Goal: Task Accomplishment & Management: Use online tool/utility

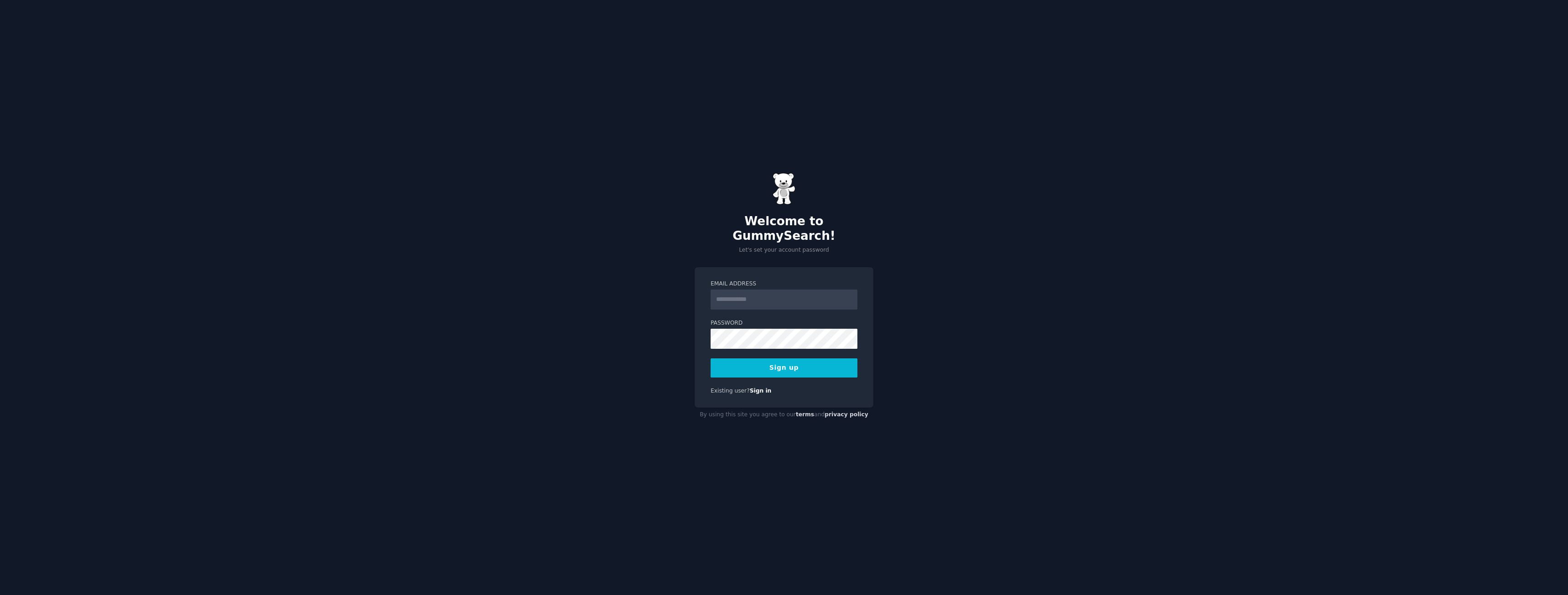
click at [751, 290] on input "Email Address" at bounding box center [783, 300] width 147 height 20
type input "**********"
click at [800, 359] on button "Sign up" at bounding box center [783, 368] width 147 height 19
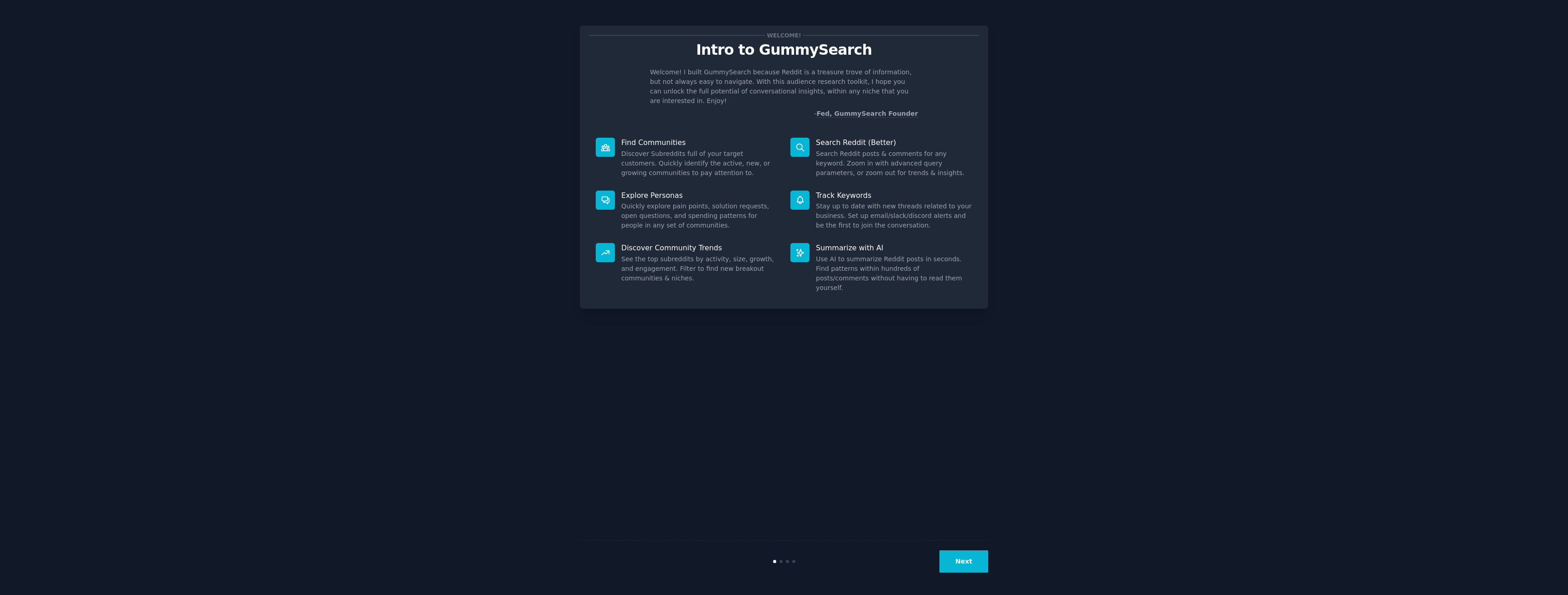
click at [970, 574] on div "Next" at bounding box center [784, 561] width 408 height 42
click at [972, 560] on button "Next" at bounding box center [964, 562] width 49 height 23
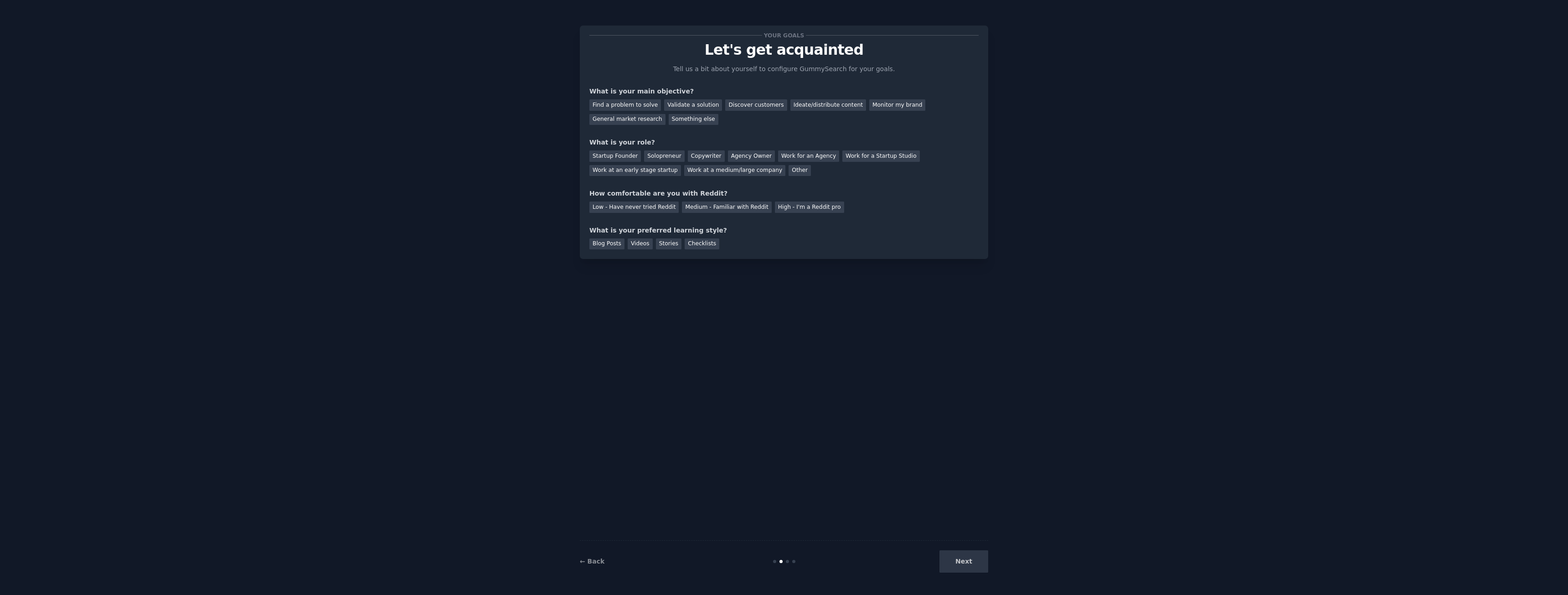
click at [968, 562] on div "Next" at bounding box center [920, 562] width 136 height 23
click at [645, 104] on div "Find a problem to solve" at bounding box center [625, 105] width 72 height 12
click at [696, 105] on div "Validate a solution" at bounding box center [693, 105] width 58 height 12
click at [628, 103] on div "Find a problem to solve" at bounding box center [625, 105] width 72 height 12
click at [788, 167] on div "Other" at bounding box center [799, 171] width 23 height 12
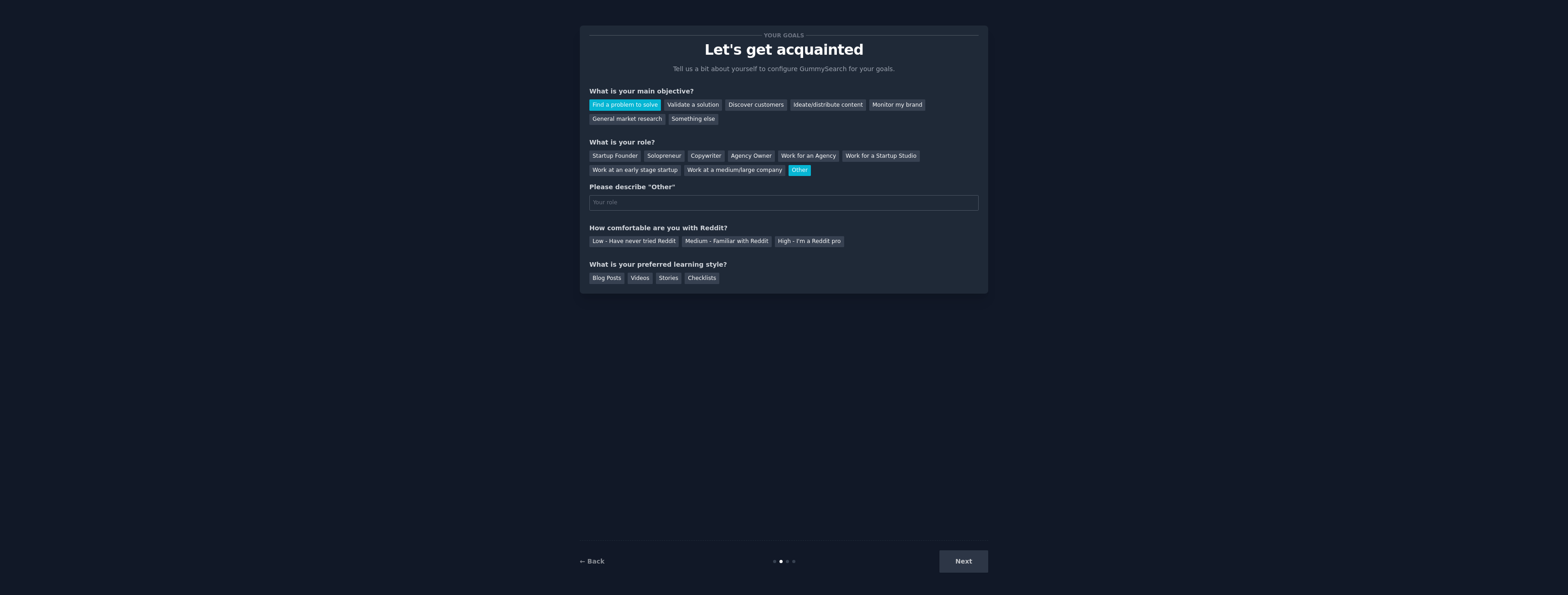
click at [688, 202] on input "text" at bounding box center [784, 203] width 390 height 15
type input "studying phase"
click at [705, 247] on div "Medium - Familiar with Reddit" at bounding box center [726, 242] width 89 height 12
click at [607, 280] on div "Blog Posts" at bounding box center [607, 278] width 35 height 12
click at [631, 278] on div "Videos" at bounding box center [640, 278] width 25 height 12
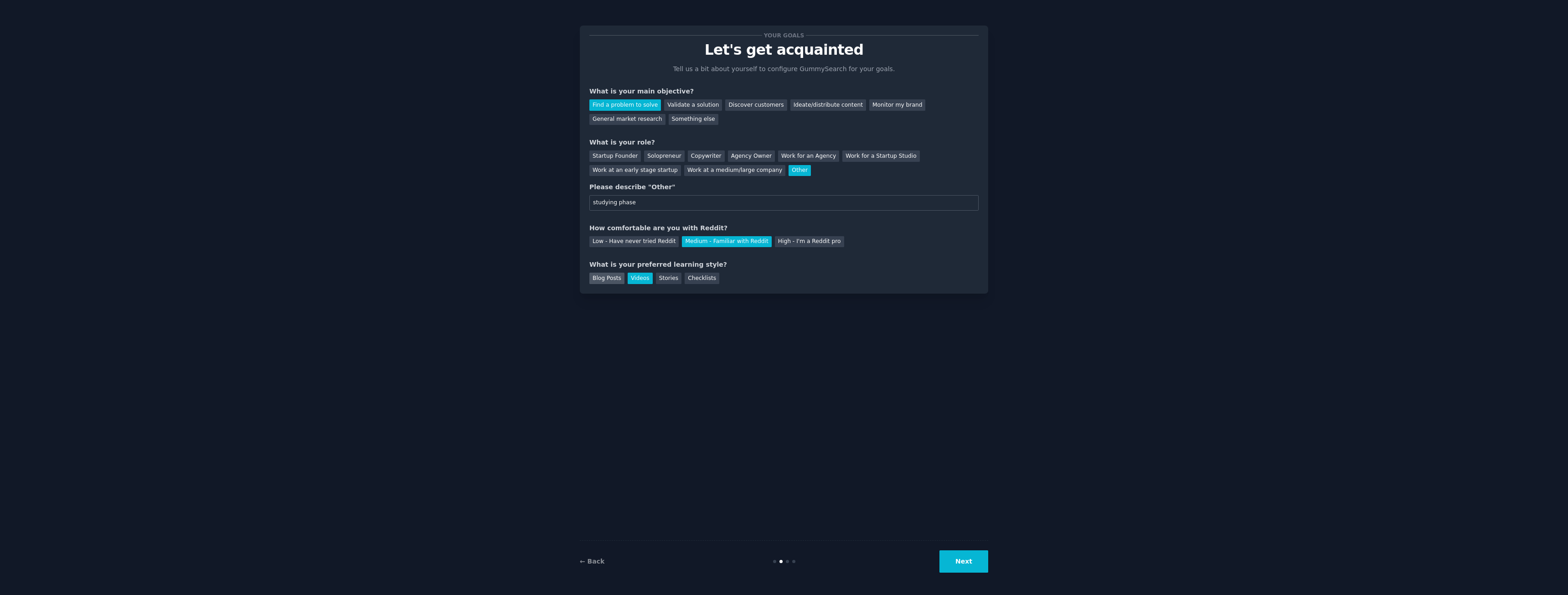
click at [619, 280] on div "Blog Posts" at bounding box center [607, 278] width 35 height 12
click at [665, 281] on div "Stories" at bounding box center [669, 278] width 26 height 12
click at [947, 547] on div "← Back Next" at bounding box center [784, 561] width 408 height 42
click at [966, 563] on button "Next" at bounding box center [964, 562] width 49 height 23
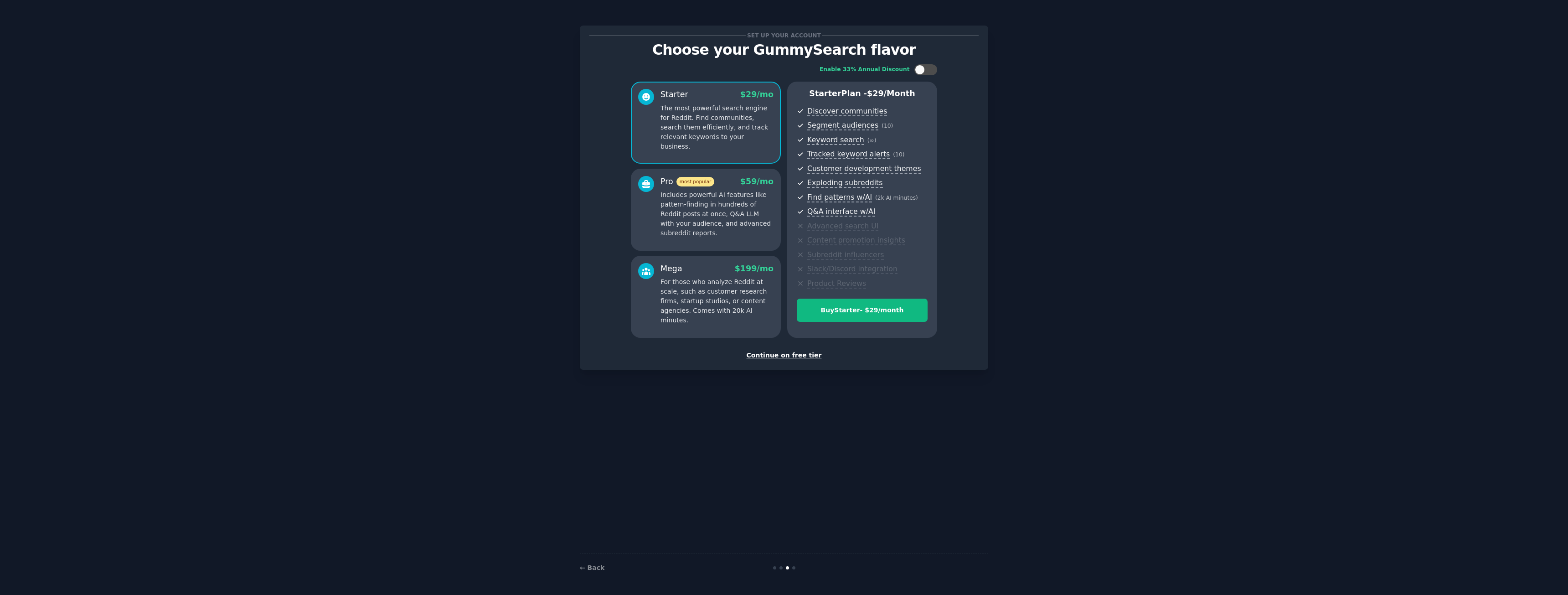
click at [789, 355] on div "Continue on free tier" at bounding box center [784, 356] width 390 height 10
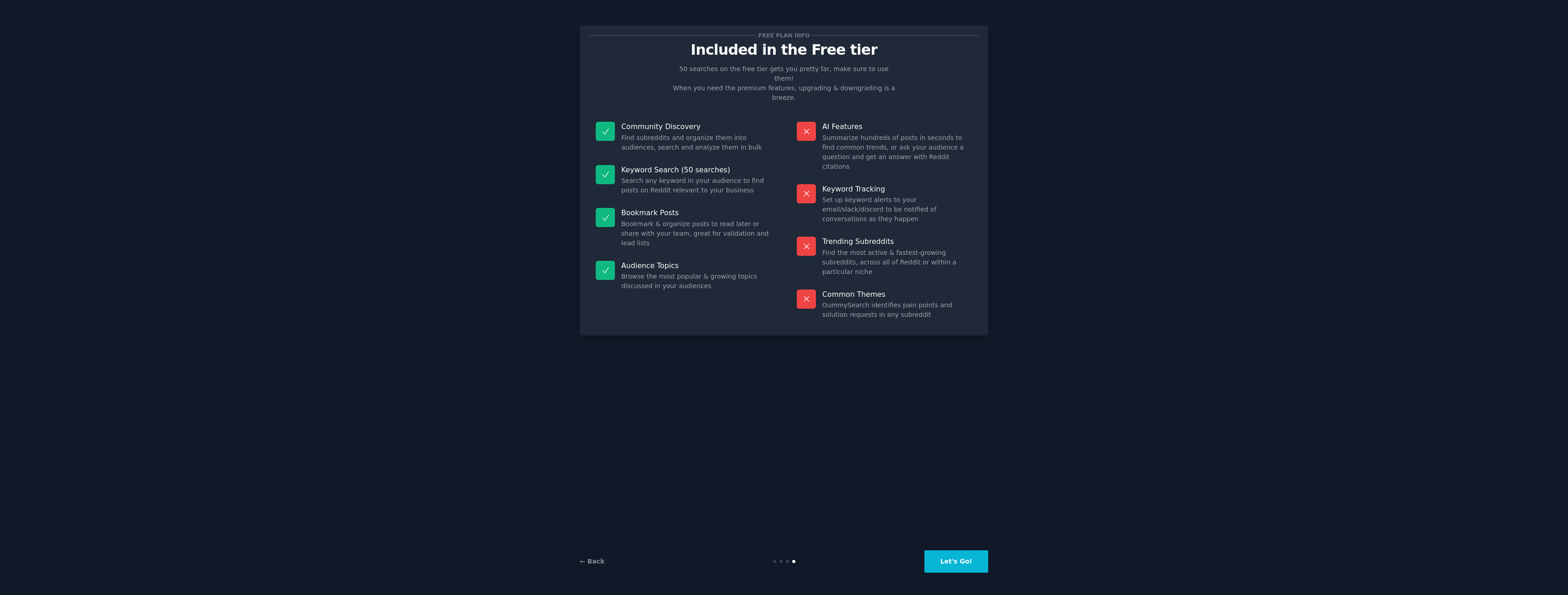
click at [951, 566] on button "Let's Go!" at bounding box center [956, 562] width 64 height 23
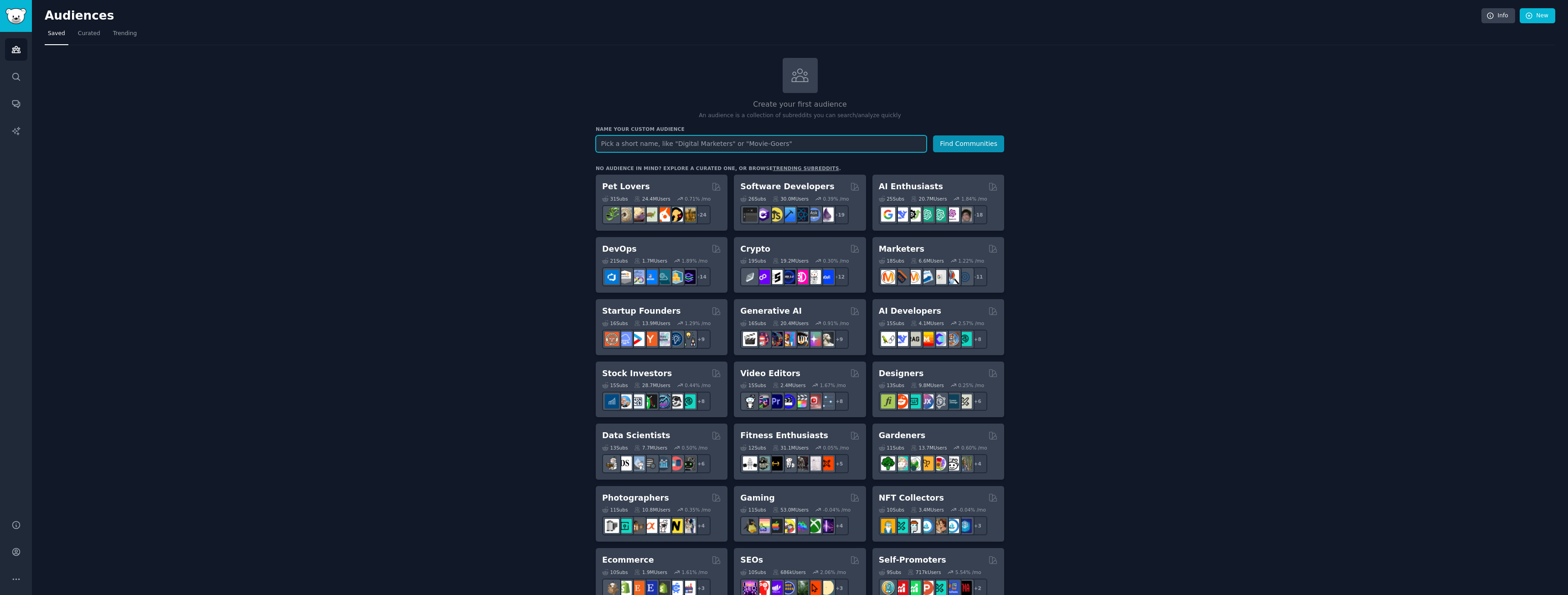
click at [722, 144] on input "text" at bounding box center [761, 144] width 331 height 17
type input "tech"
click at [933, 135] on button "Find Communities" at bounding box center [968, 144] width 71 height 17
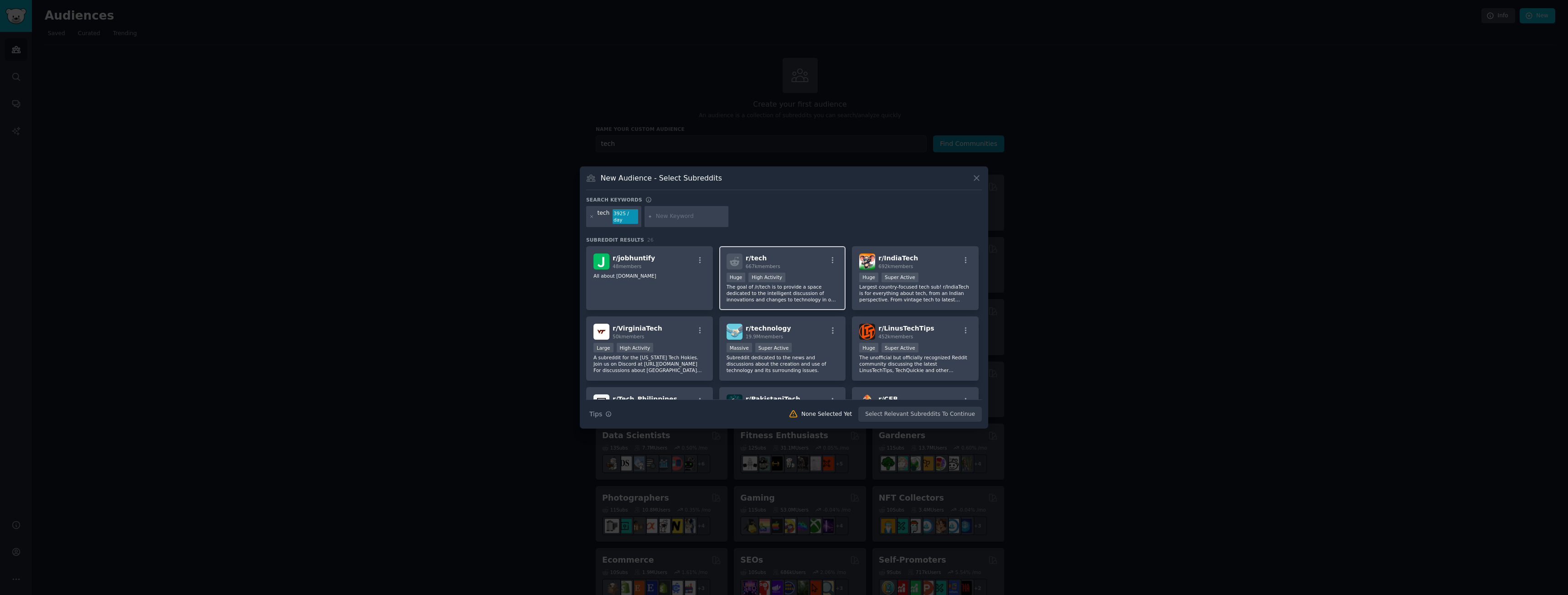
click at [799, 261] on div "r/ tech 667k members" at bounding box center [783, 261] width 112 height 16
click at [657, 280] on div "r/ jobhuntify 48 members All about [DOMAIN_NAME]" at bounding box center [649, 278] width 127 height 65
click at [662, 273] on p "All about [DOMAIN_NAME]" at bounding box center [649, 276] width 112 height 6
click at [811, 326] on div "r/ technology 19.9M members" at bounding box center [783, 332] width 112 height 16
click at [923, 324] on div "r/ LinusTechTips 452k members" at bounding box center [915, 332] width 112 height 16
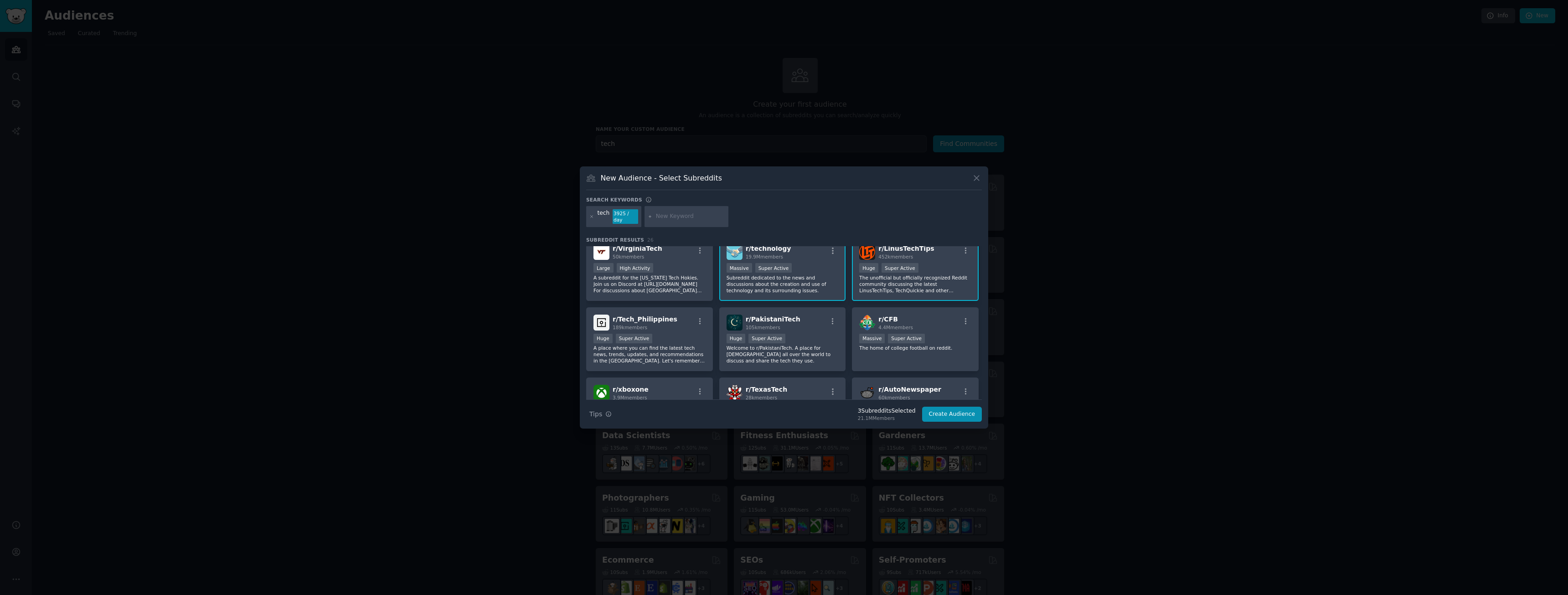
scroll to position [137, 0]
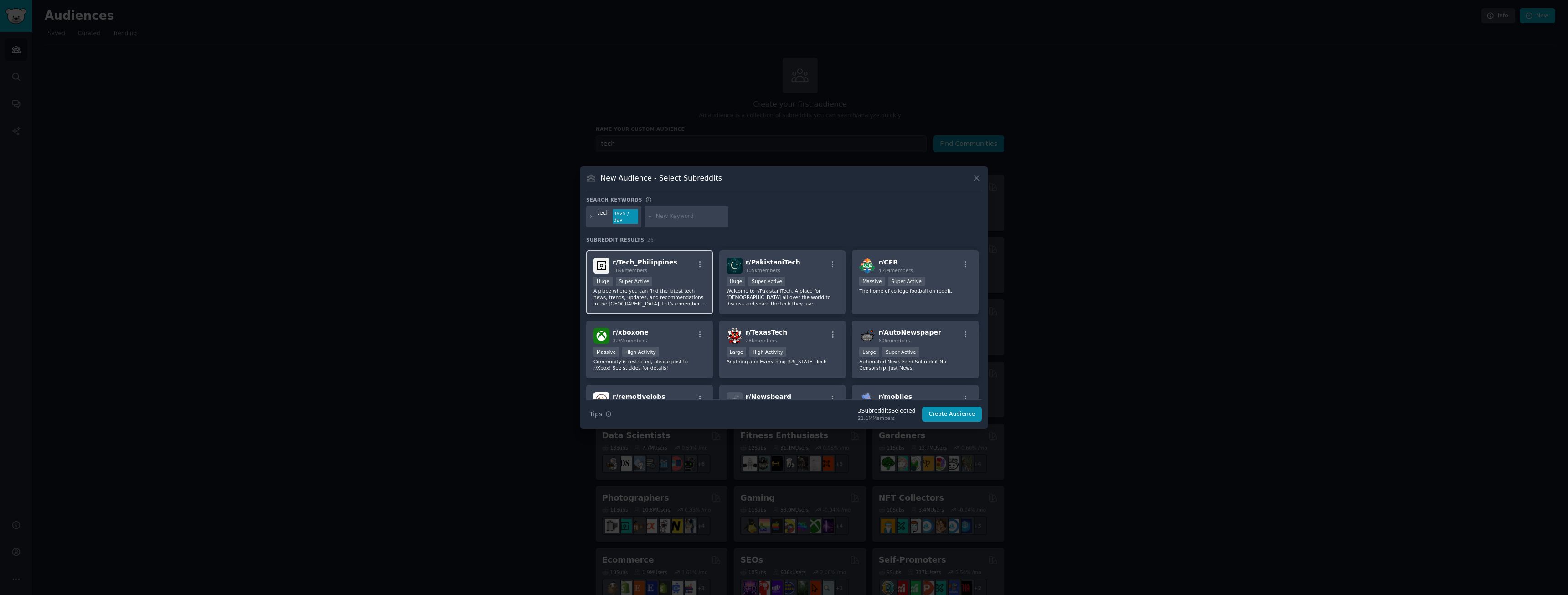
click at [667, 272] on div "r/ Tech_Philippines 189k members Huge Super Active A place where you can find t…" at bounding box center [649, 283] width 127 height 65
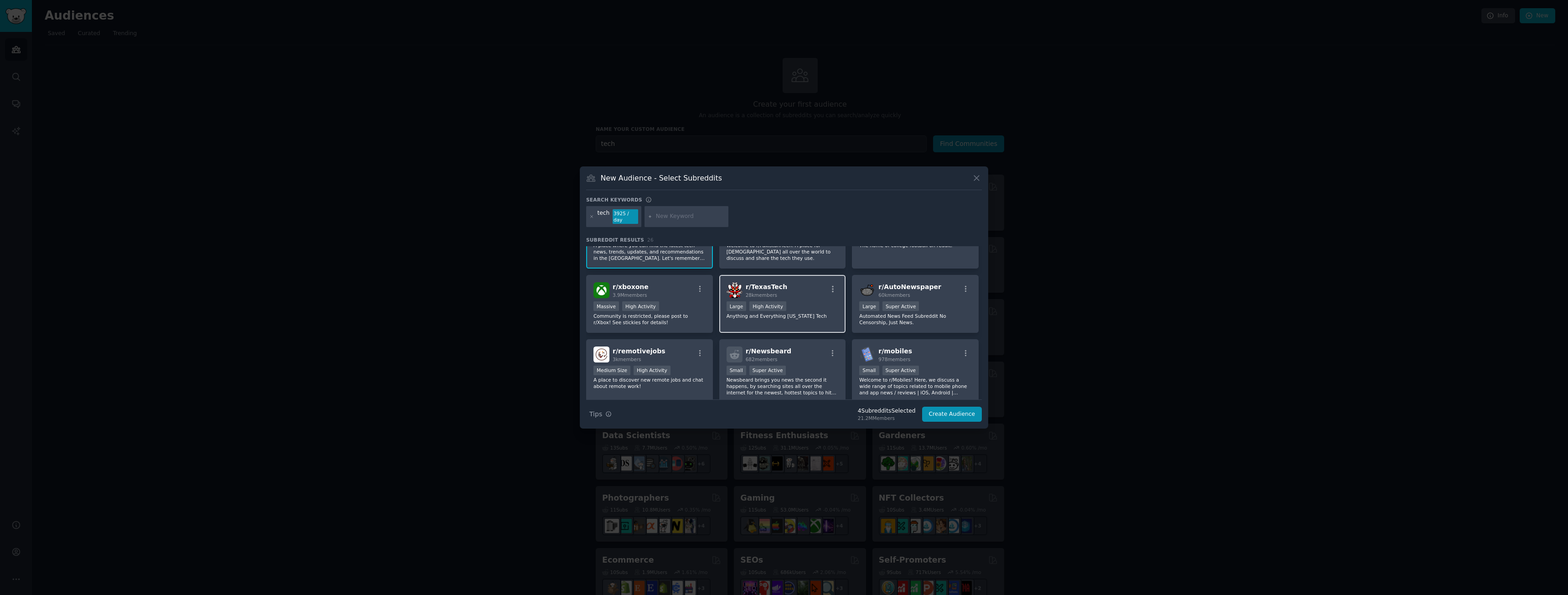
scroll to position [228, 0]
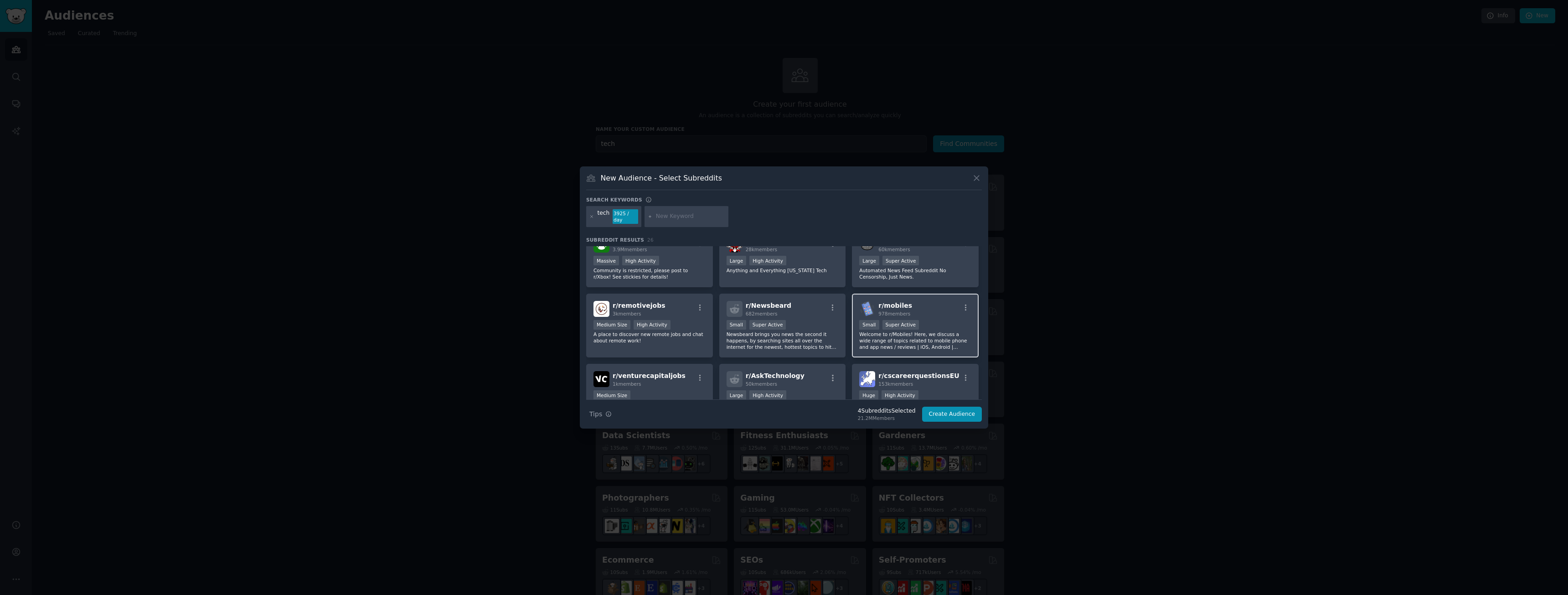
click at [942, 304] on div "r/ mobiles 978 members" at bounding box center [915, 309] width 112 height 16
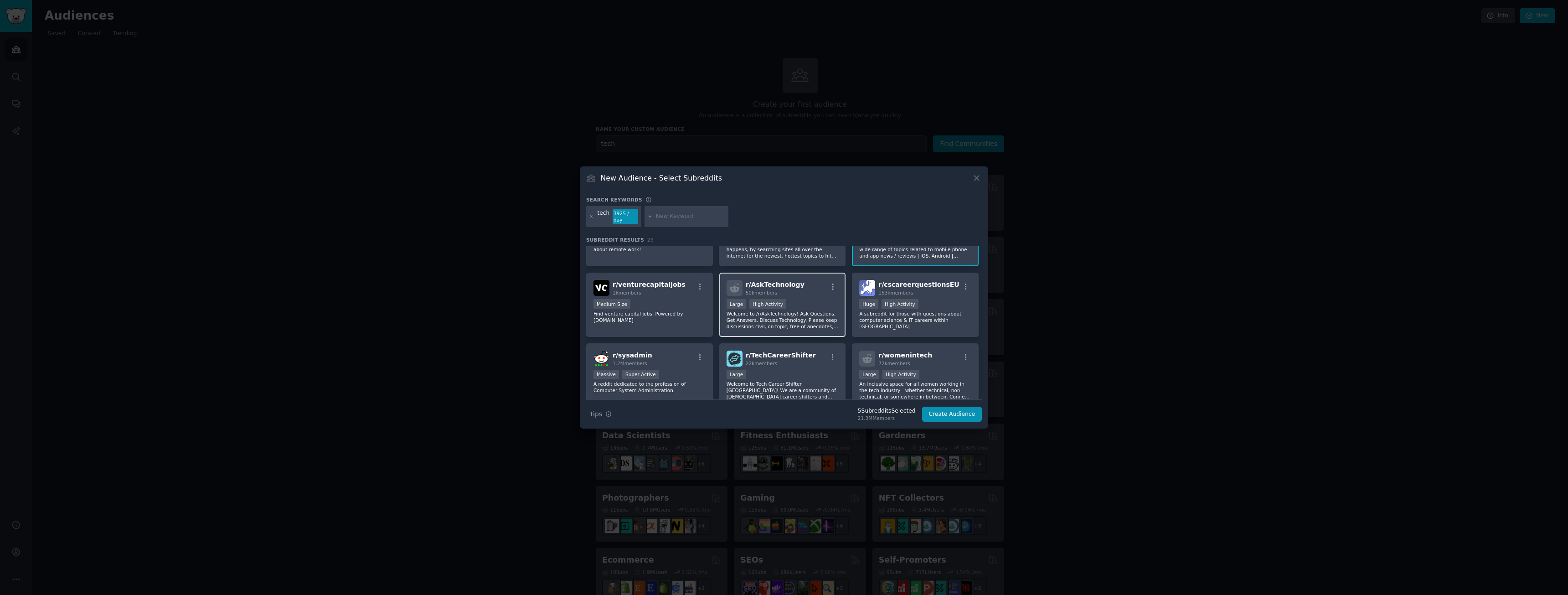
click at [811, 294] on div "r/ AskTechnology 50k members Large High Activity Welcome to /r/AskTechnology! A…" at bounding box center [783, 305] width 127 height 65
click at [671, 351] on div "r/ sysadmin 1.2M members" at bounding box center [649, 359] width 112 height 16
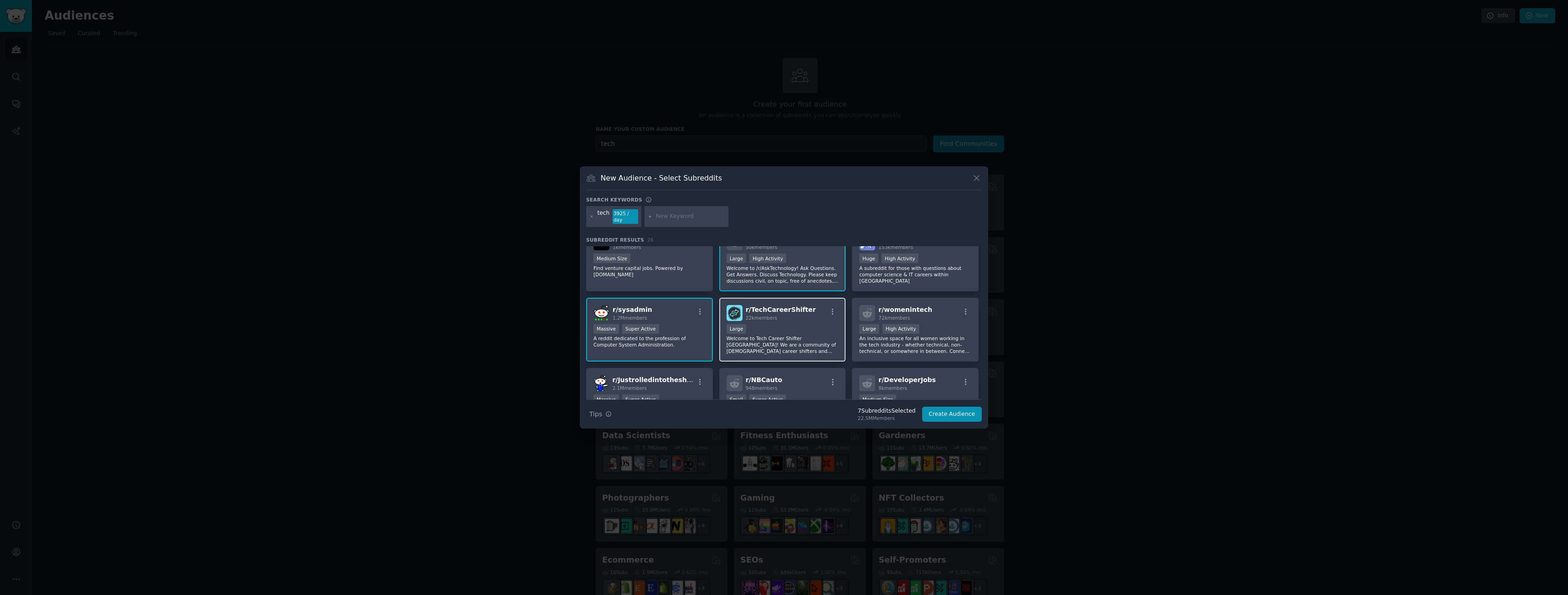
click at [814, 311] on div "r/ TechCareerShifter 22k members" at bounding box center [783, 313] width 112 height 16
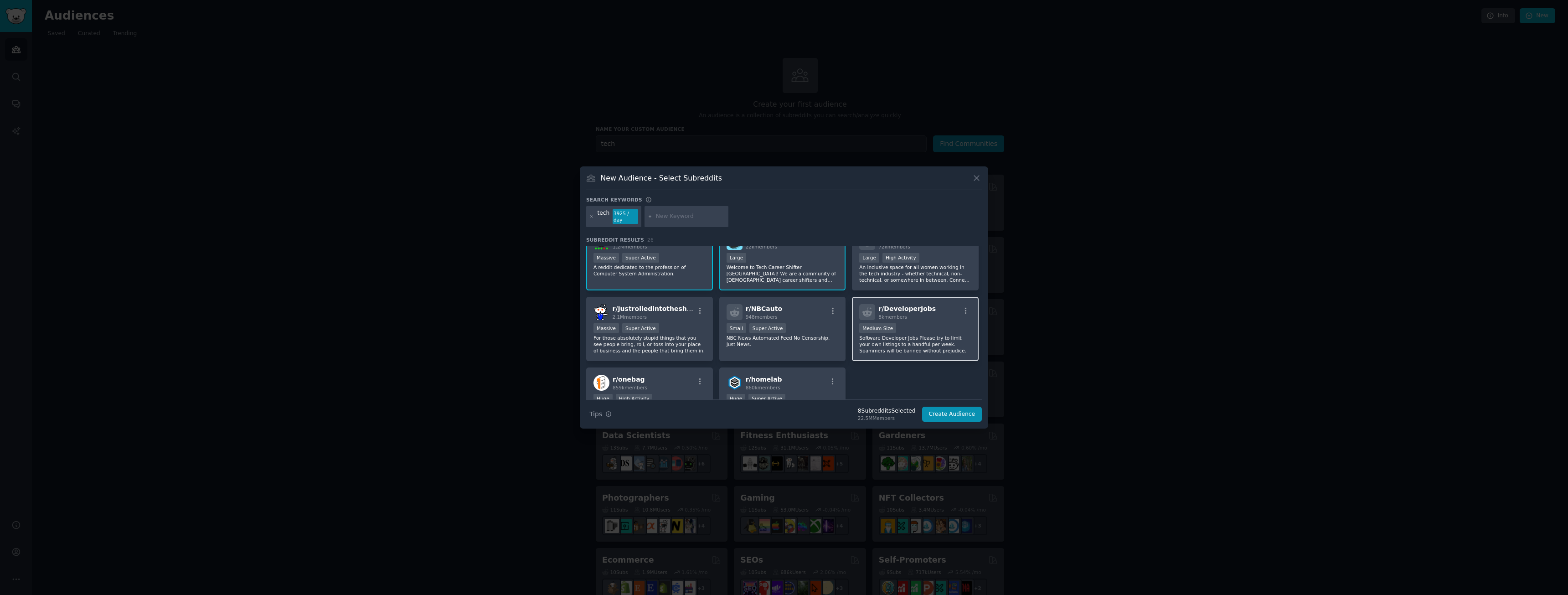
scroll to position [456, 0]
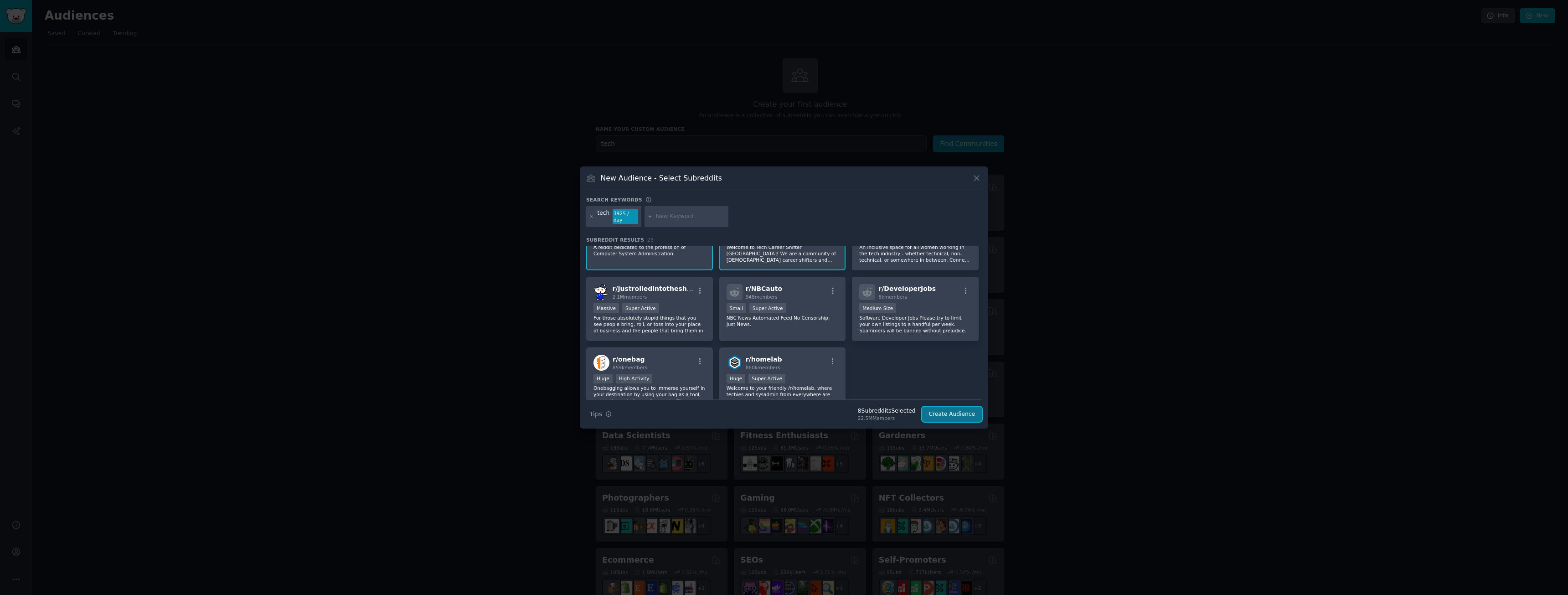
click at [948, 412] on button "Create Audience" at bounding box center [952, 414] width 60 height 15
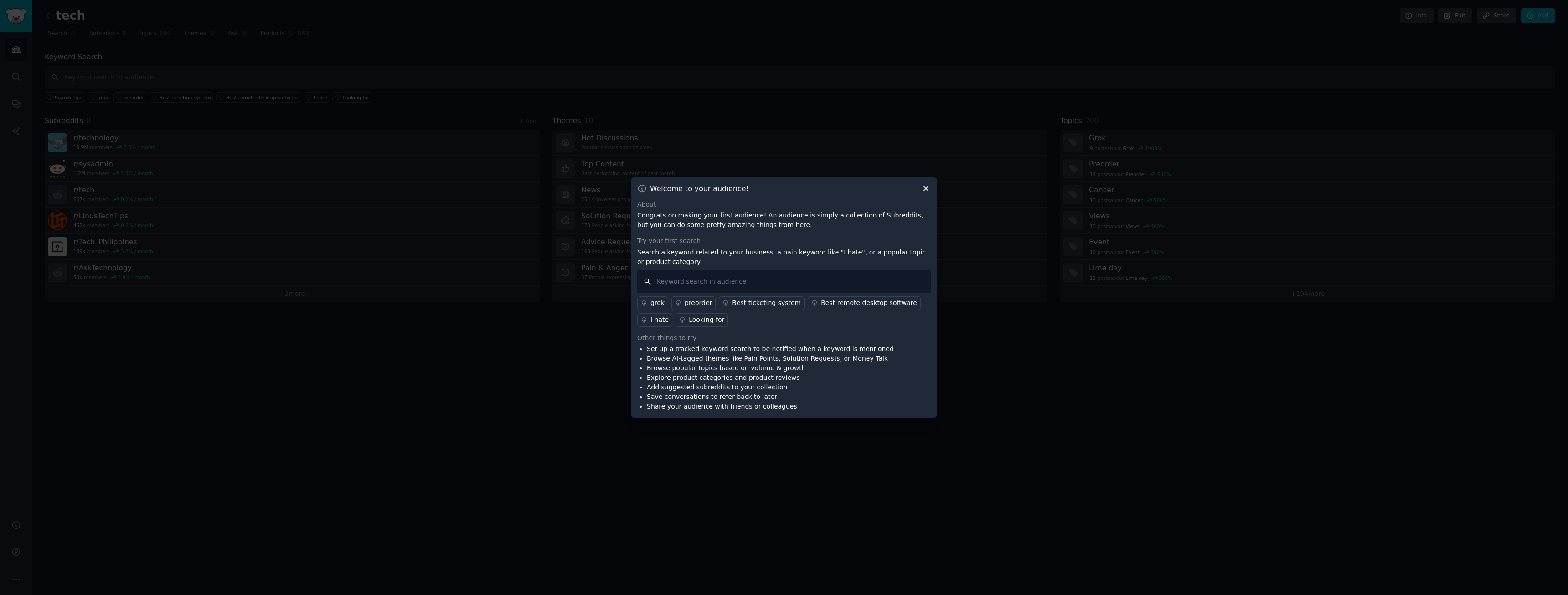
click at [761, 280] on input "text" at bounding box center [784, 281] width 293 height 23
type input "api endpoint python"
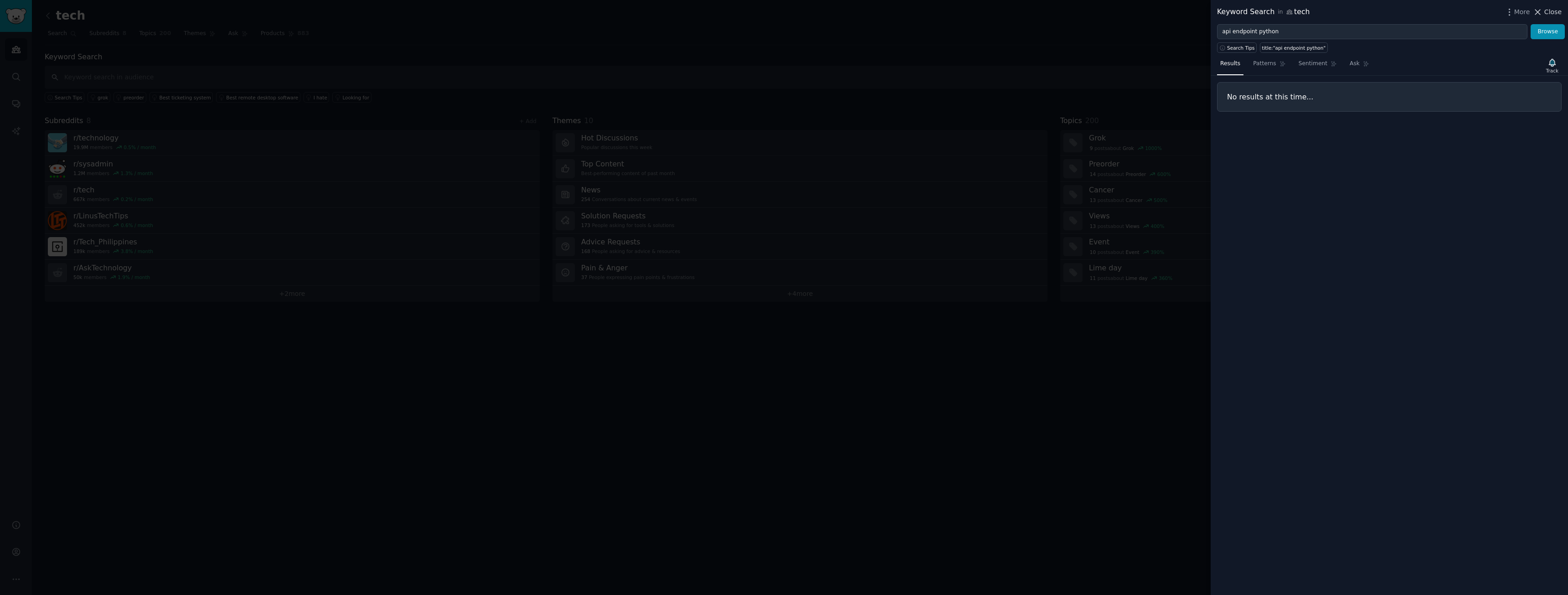
click at [1548, 7] on span "Close" at bounding box center [1553, 12] width 17 height 10
